Goal: Task Accomplishment & Management: Manage account settings

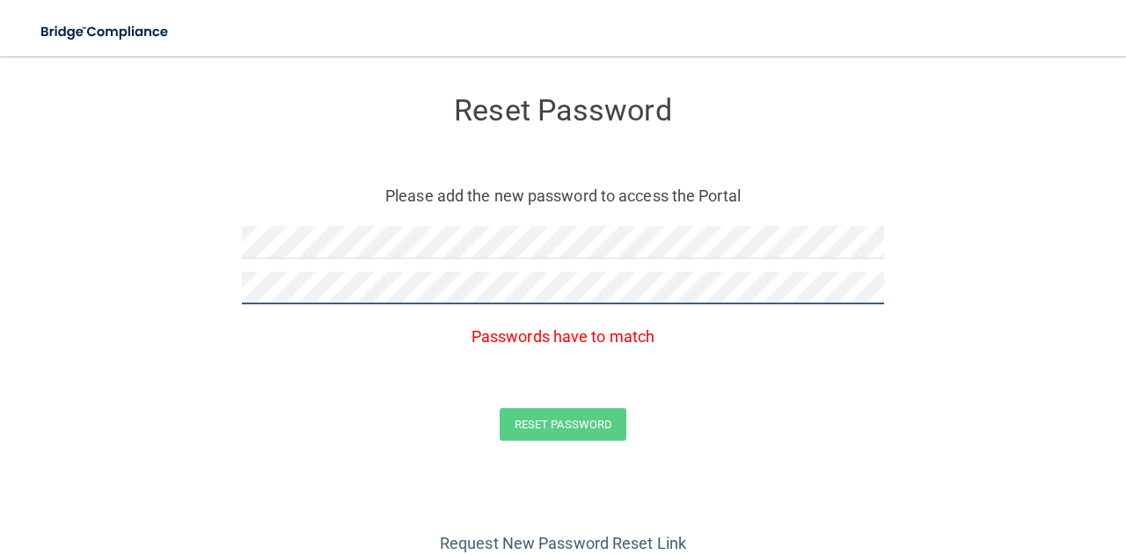
click at [133, 302] on form "Reset Password Please add the new password to access the Portal Passwords have …" at bounding box center [563, 272] width 1056 height 397
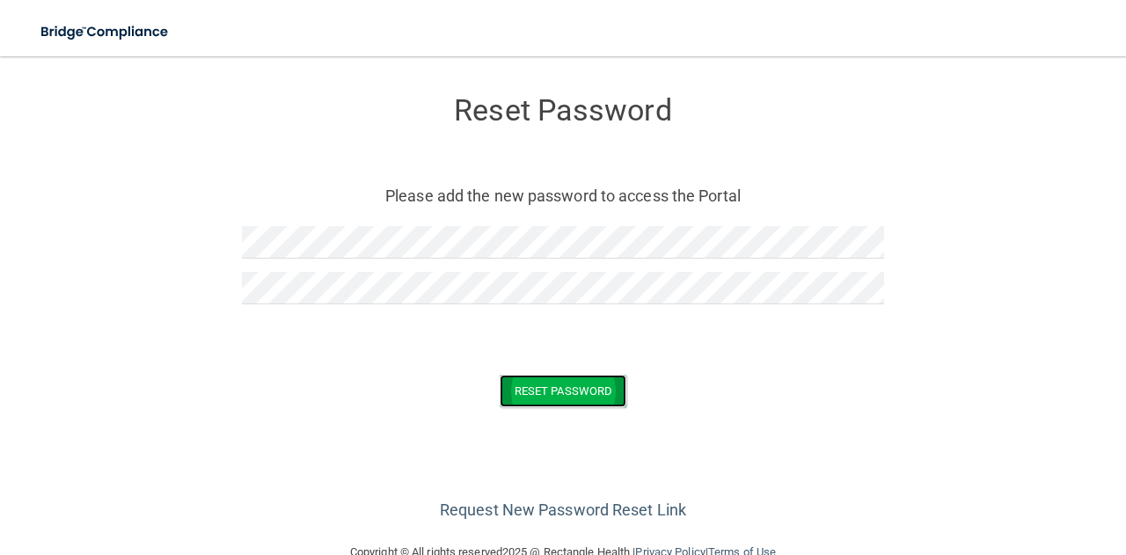
click at [535, 383] on button "Reset Password" at bounding box center [563, 391] width 127 height 33
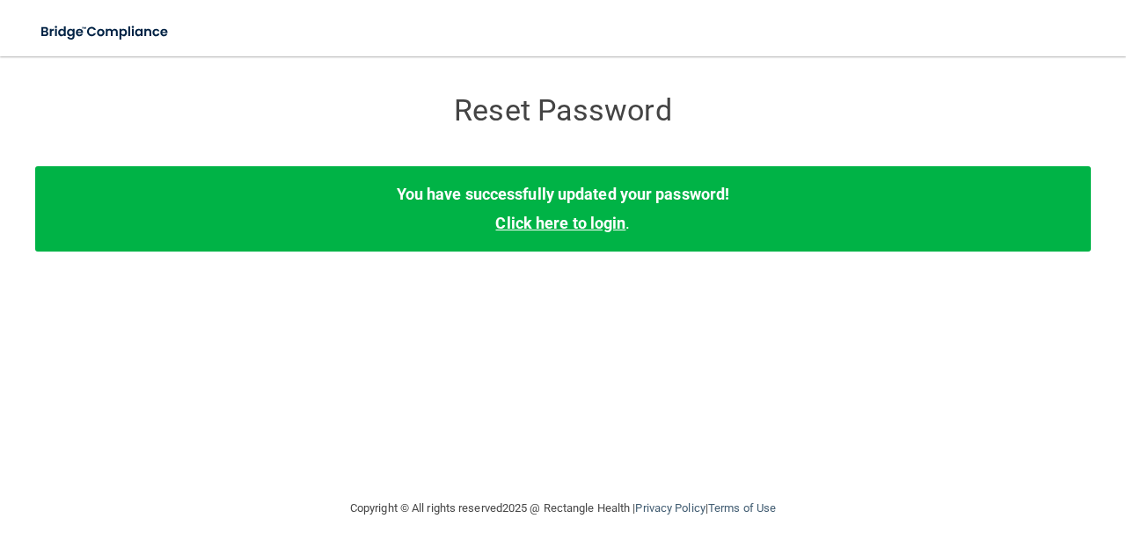
click at [582, 216] on link "Click here to login" at bounding box center [560, 223] width 130 height 18
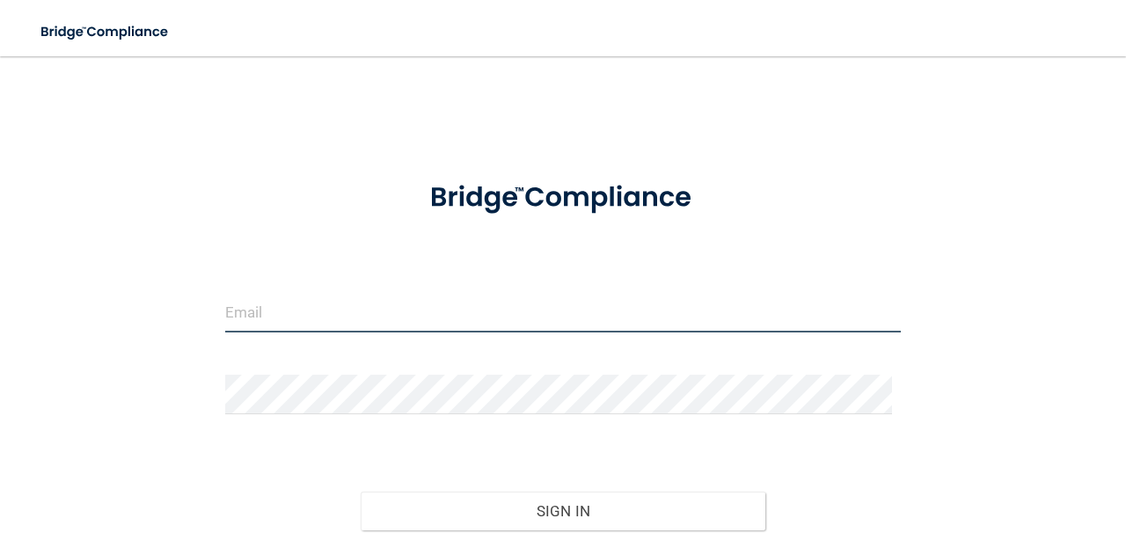
click at [309, 315] on input "email" at bounding box center [563, 313] width 676 height 40
click at [359, 307] on input "email" at bounding box center [563, 313] width 676 height 40
type input "[EMAIL_ADDRESS][DOMAIN_NAME]"
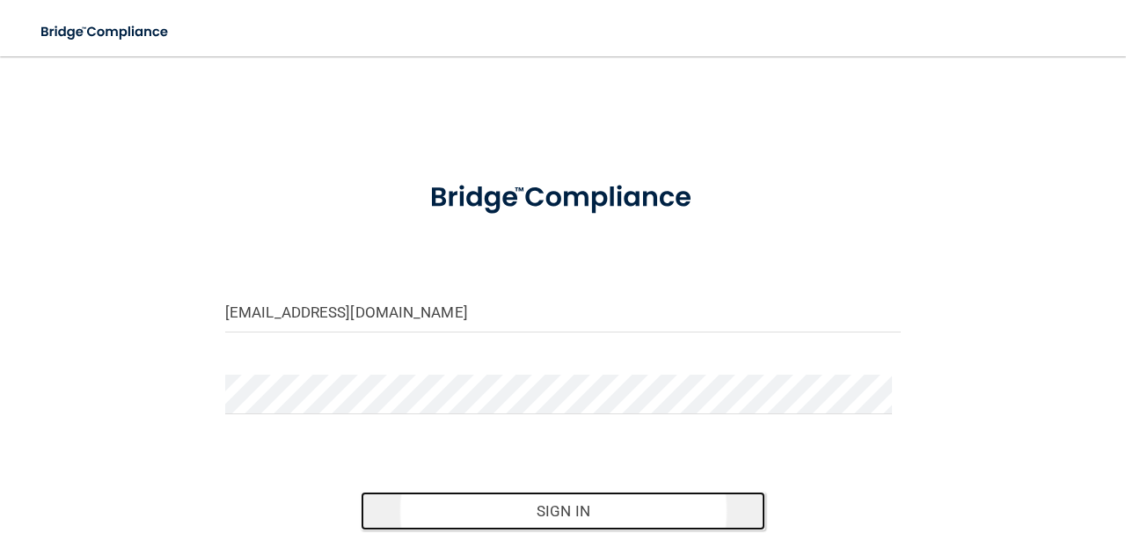
click at [582, 512] on button "Sign In" at bounding box center [564, 511] width 406 height 39
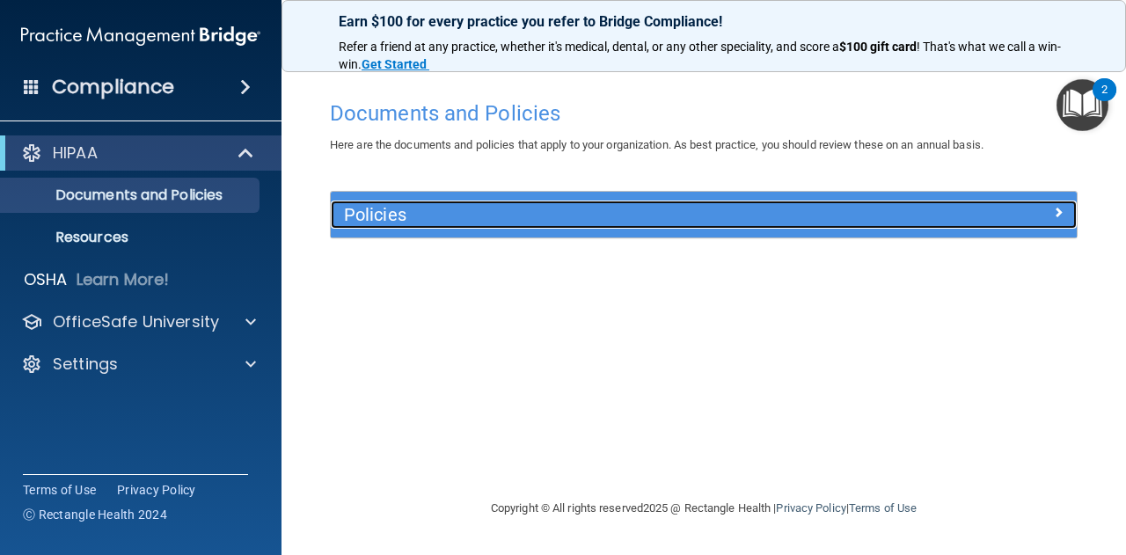
click at [421, 217] on h5 "Policies" at bounding box center [610, 214] width 533 height 19
